Goal: Task Accomplishment & Management: Manage account settings

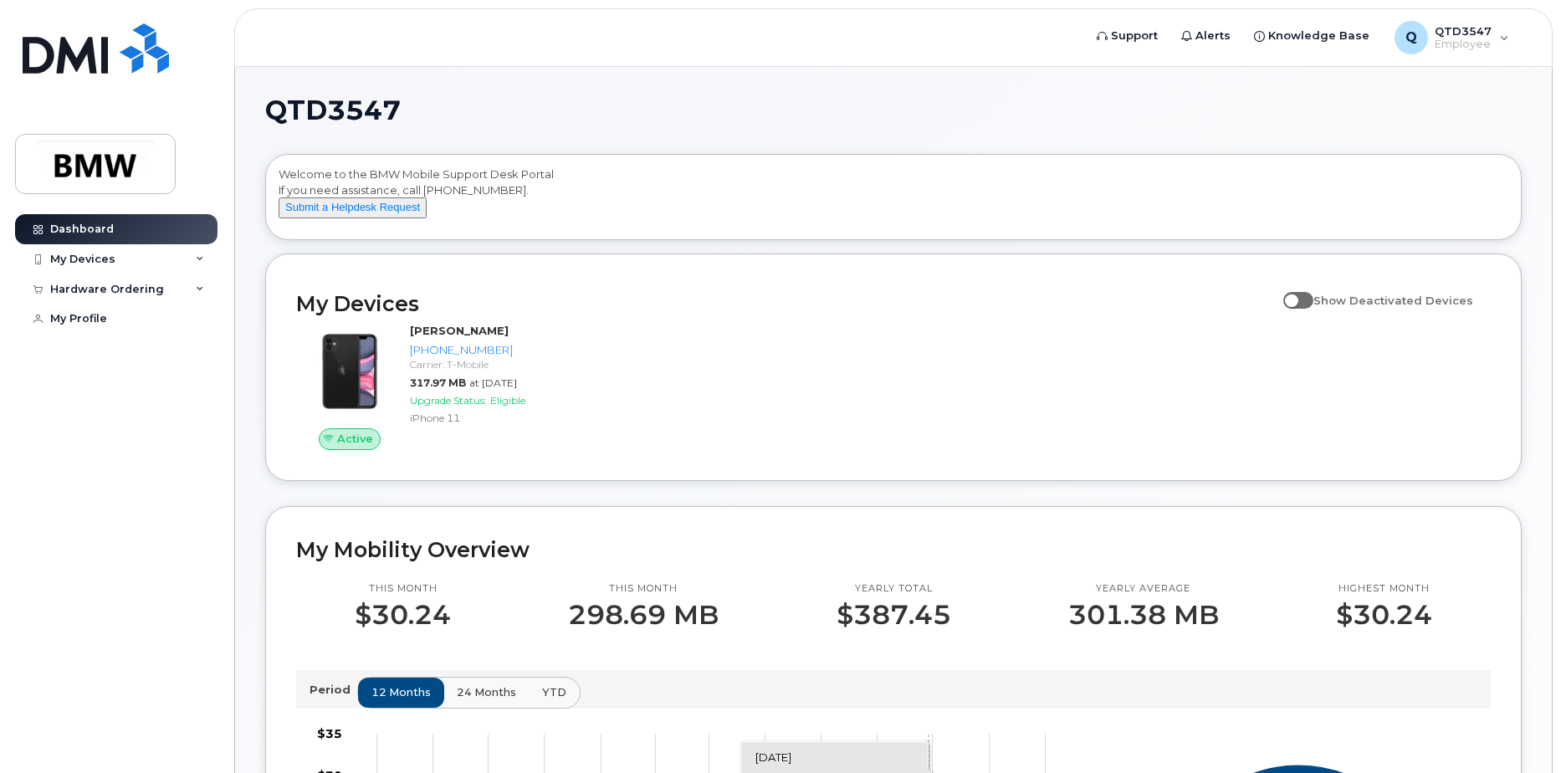
scroll to position [740, 0]
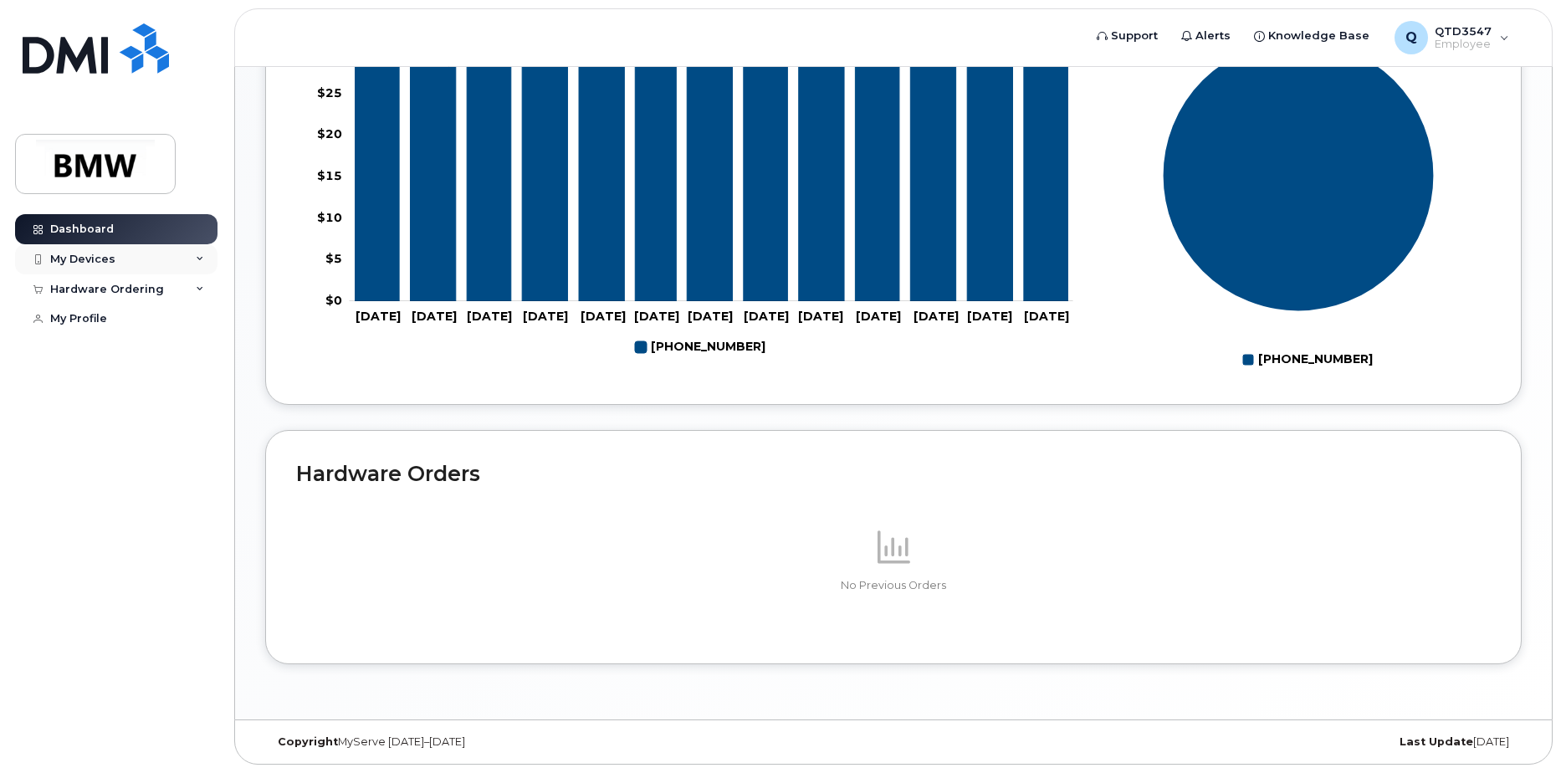
click at [196, 255] on icon at bounding box center [200, 259] width 8 height 8
click at [208, 395] on div "Hardware Ordering" at bounding box center [116, 380] width 202 height 30
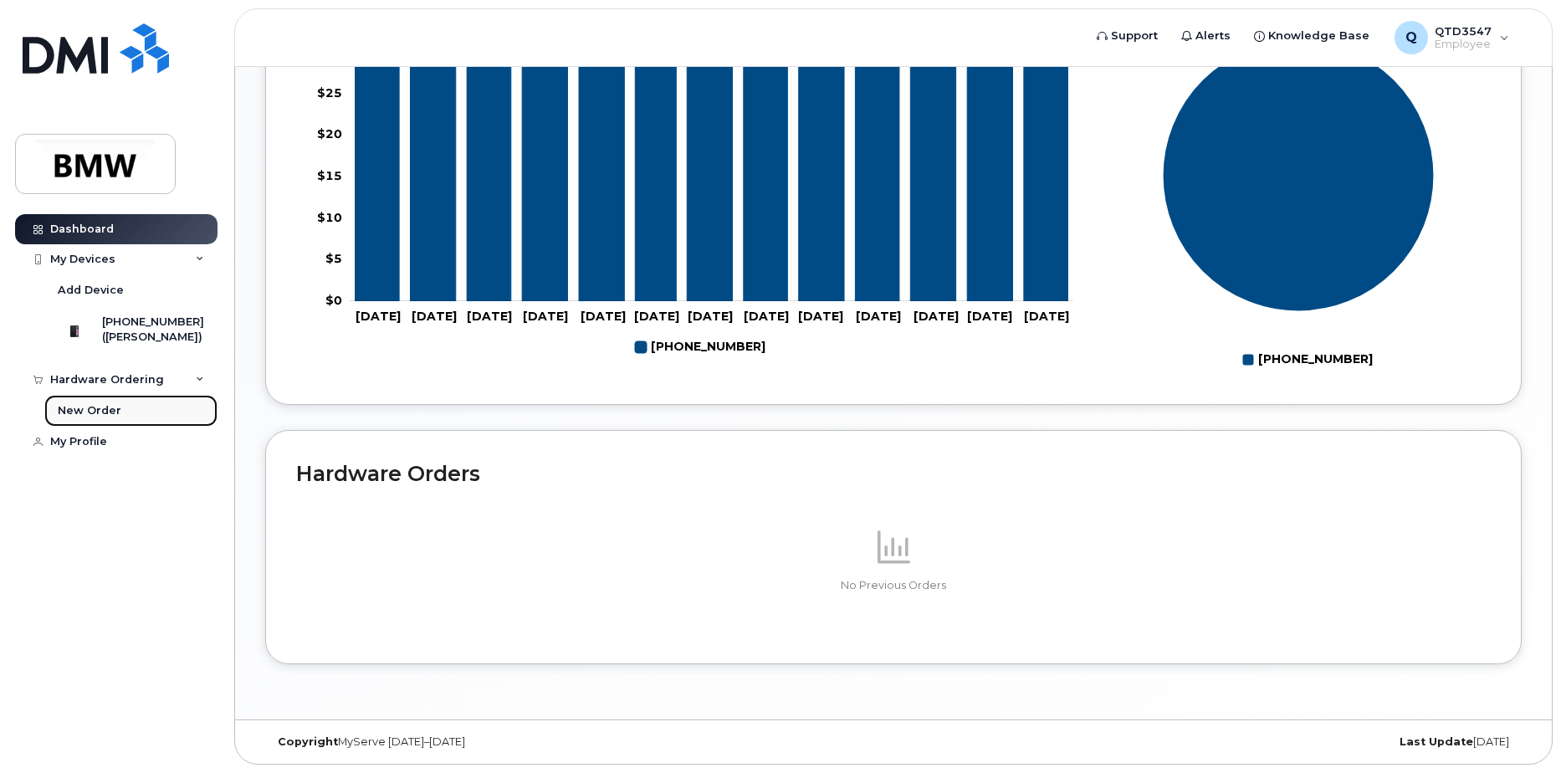
click at [161, 426] on link "New Order" at bounding box center [130, 411] width 173 height 32
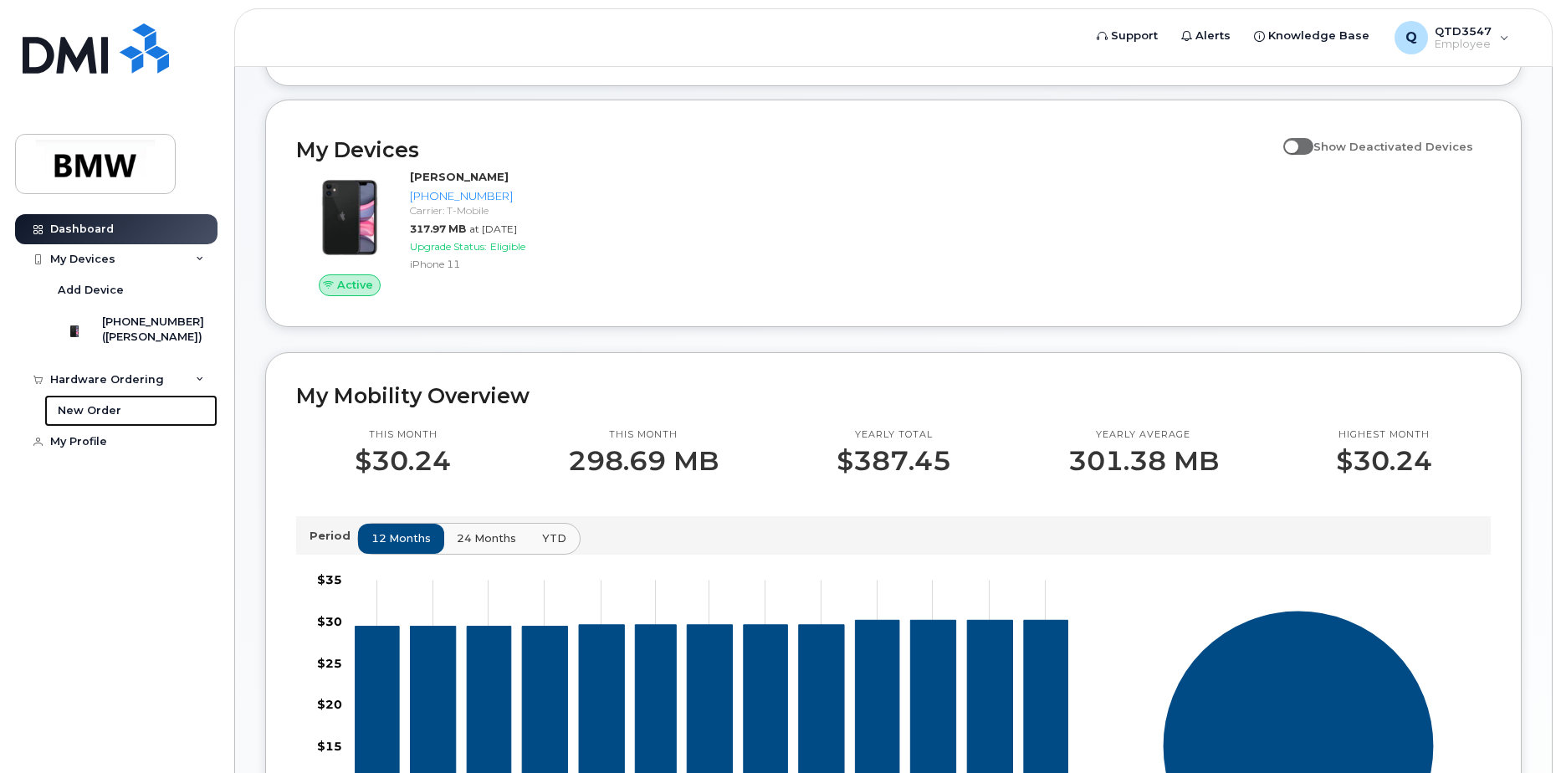
scroll to position [0, 0]
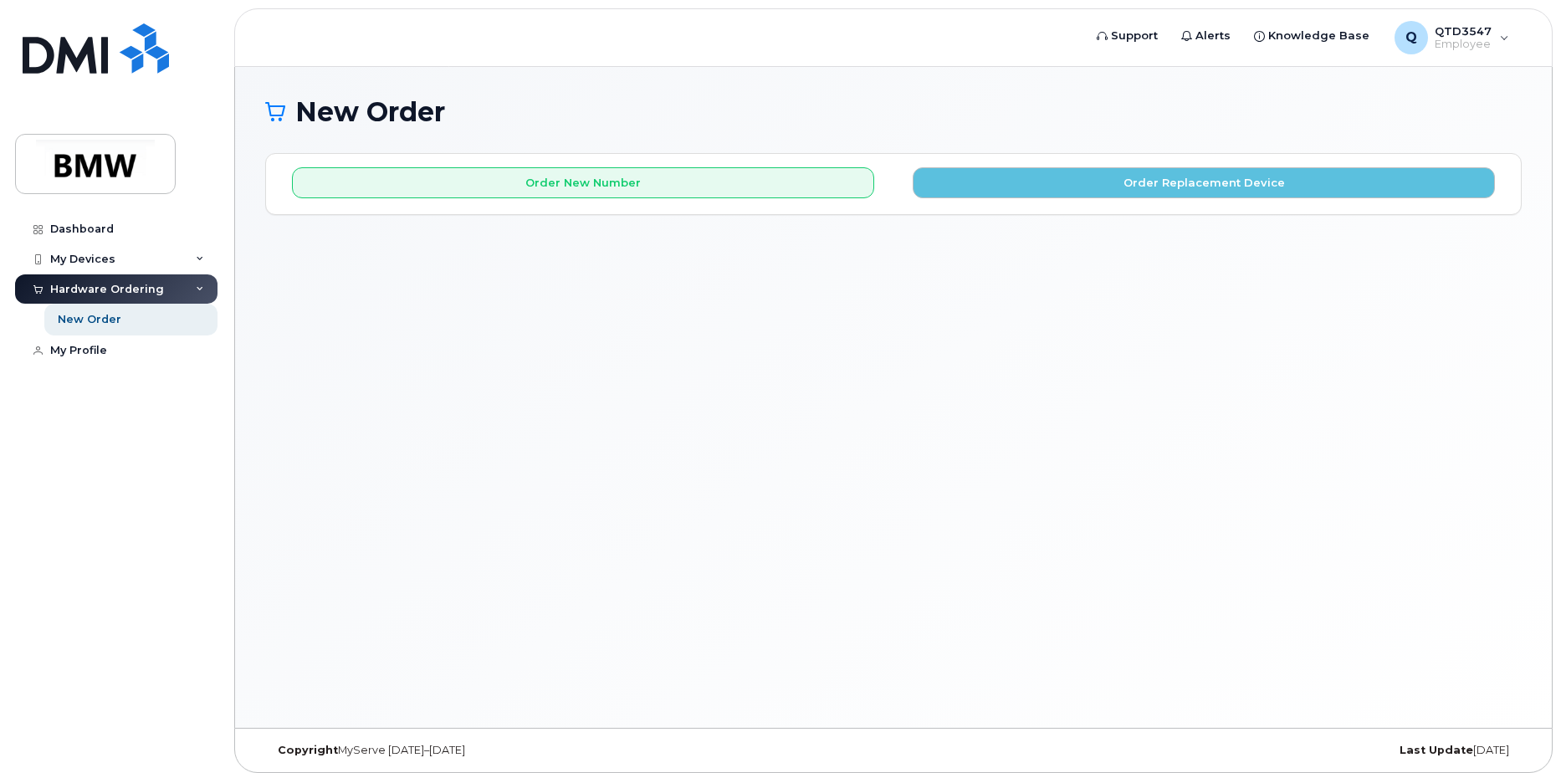
scroll to position [8, 0]
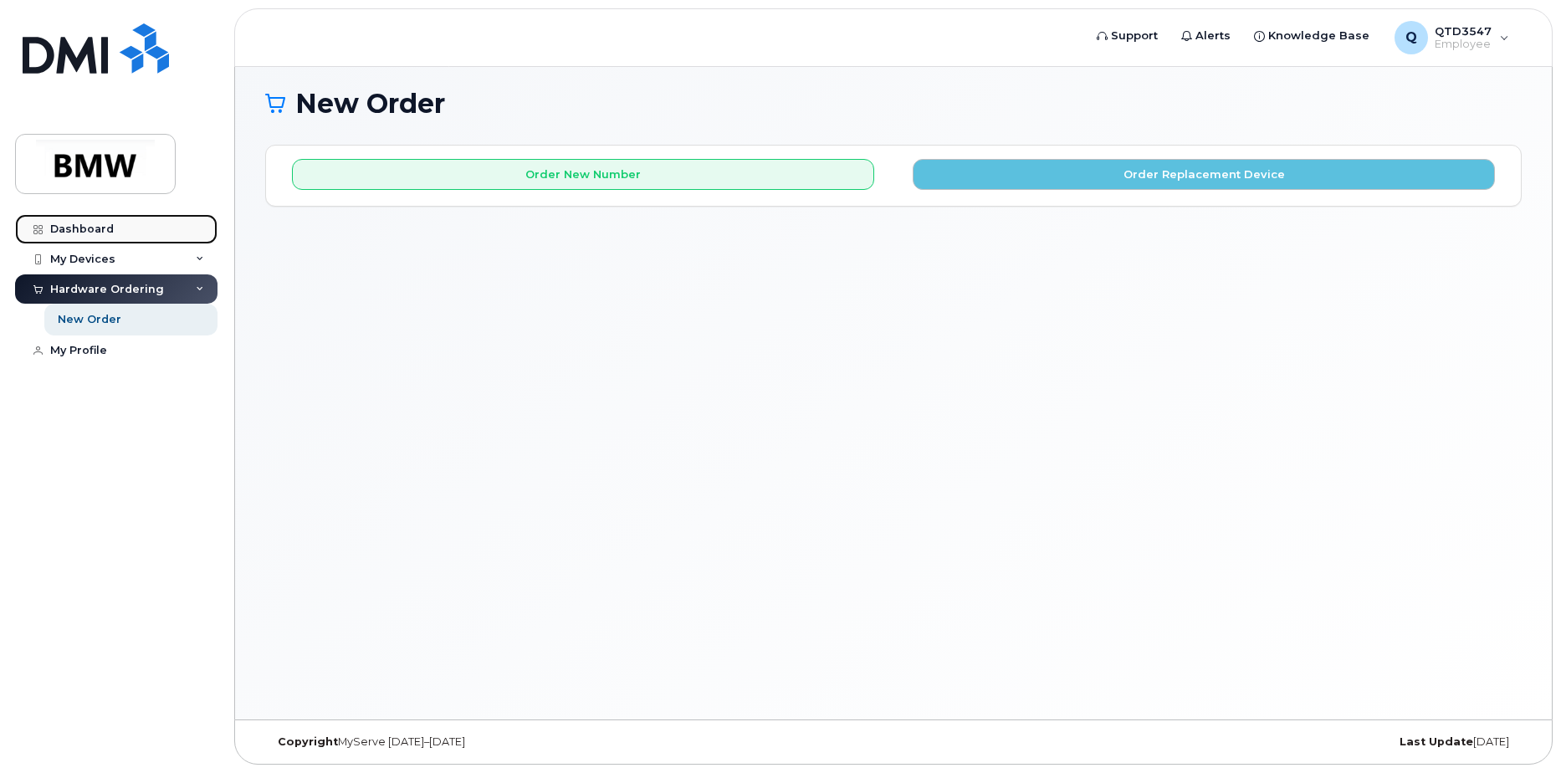
click at [106, 231] on div "Dashboard" at bounding box center [82, 229] width 64 height 13
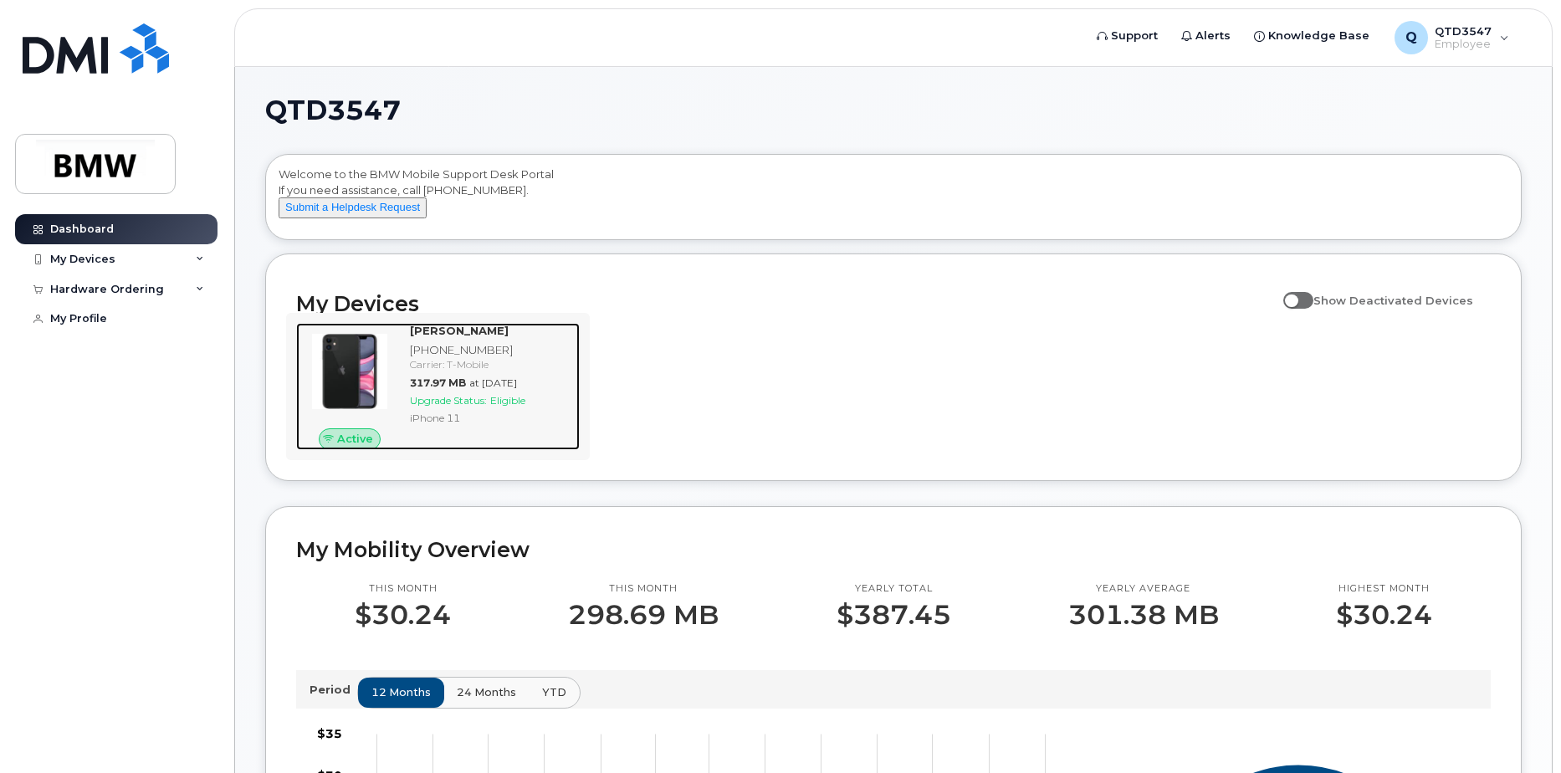
click at [509, 407] on span "Eligible" at bounding box center [507, 400] width 35 height 13
click at [471, 425] on div "iPhone 11" at bounding box center [491, 418] width 163 height 14
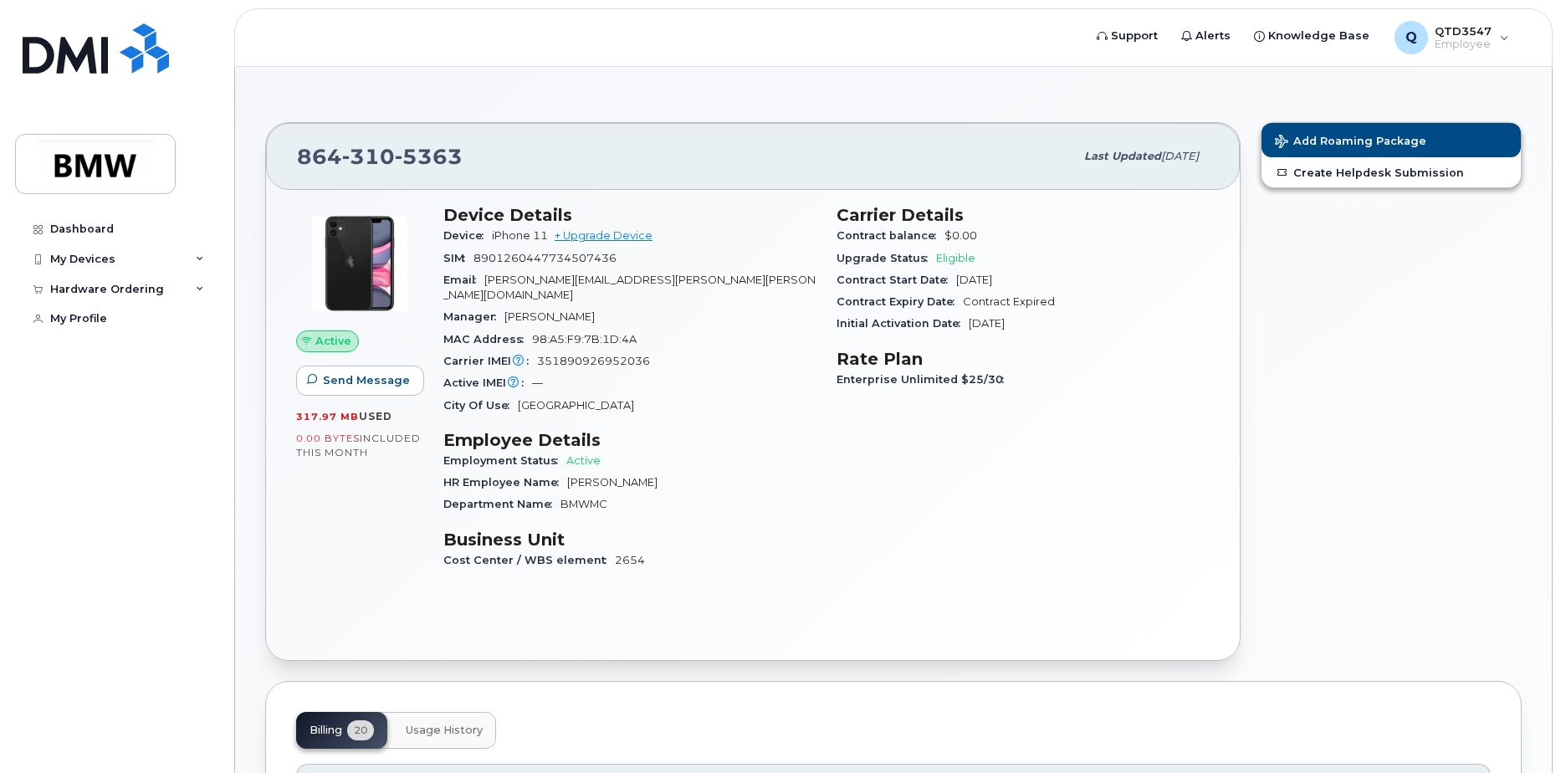
click at [1001, 481] on div "Carrier Details Contract balance $0.00 Upgrade Status Eligible Contract Start D…" at bounding box center [1023, 395] width 393 height 400
click at [535, 715] on div "Billing 20 Usage History" at bounding box center [893, 730] width 1195 height 37
click at [471, 712] on button "Usage History" at bounding box center [444, 730] width 104 height 37
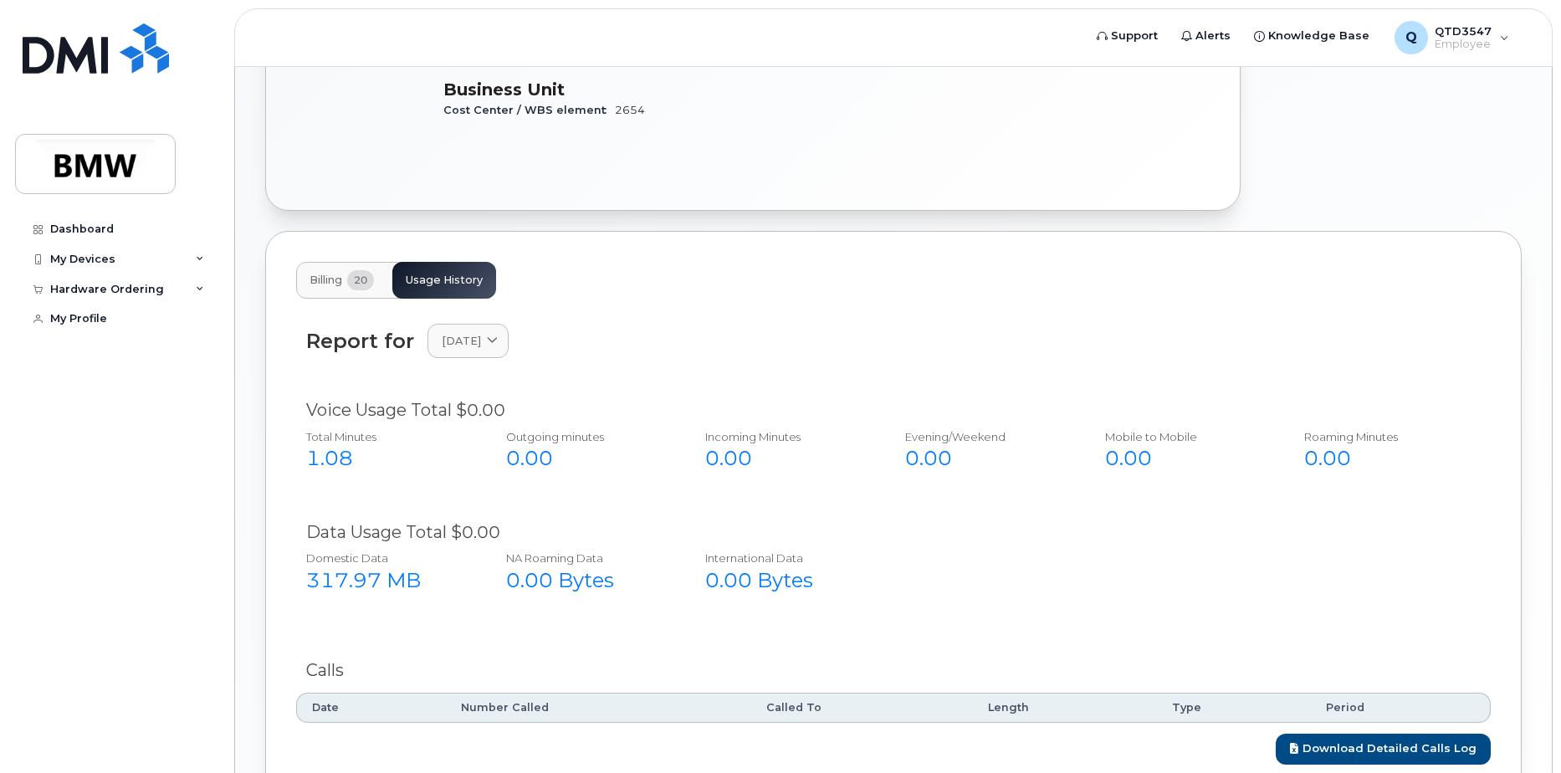
scroll to position [534, 0]
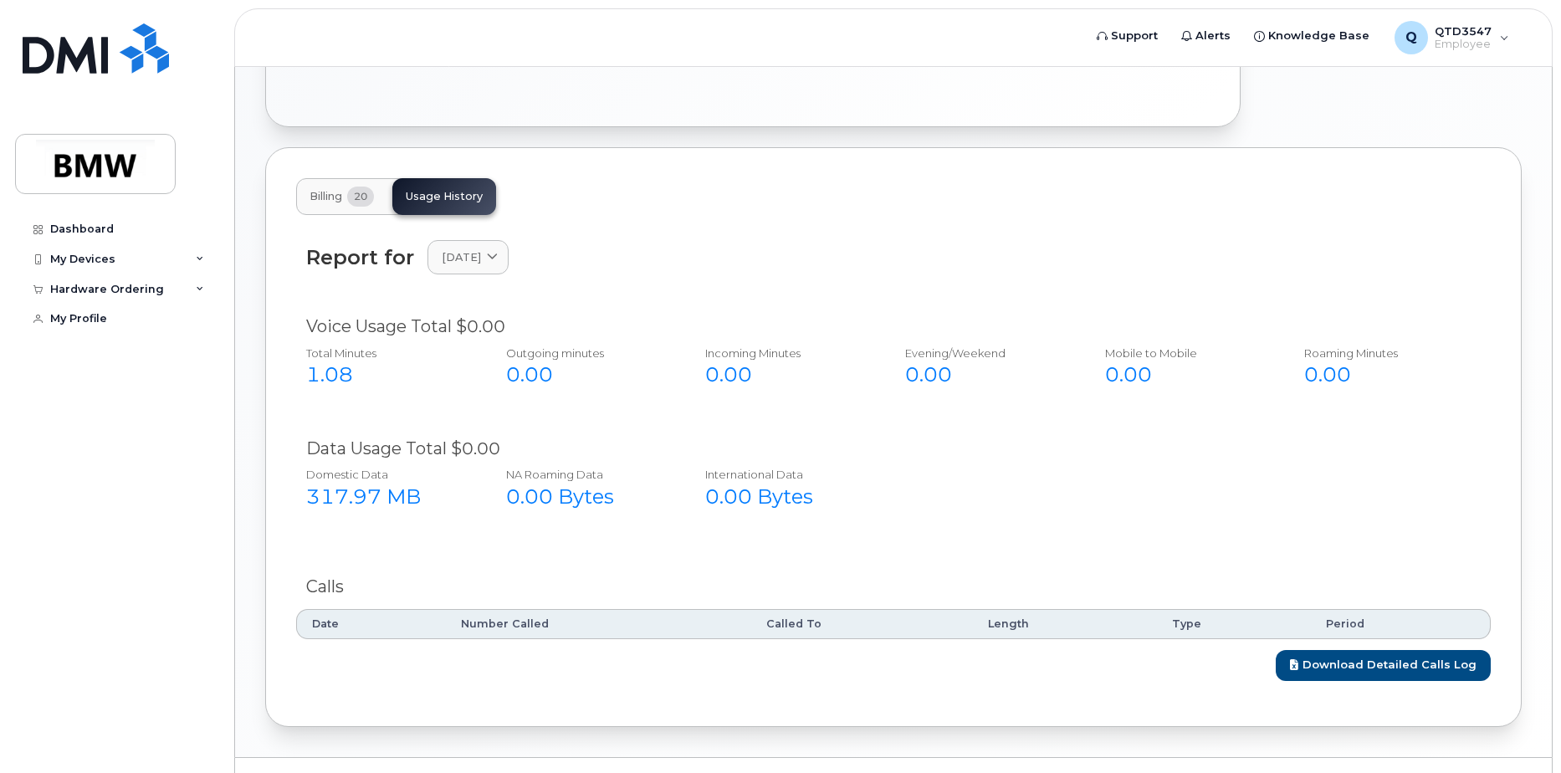
click at [343, 191] on button "Billing 20" at bounding box center [341, 196] width 91 height 37
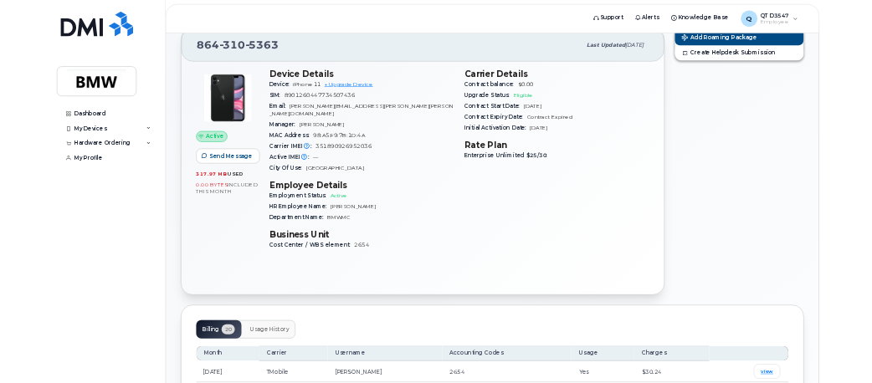
scroll to position [0, 0]
